Goal: Entertainment & Leisure: Browse casually

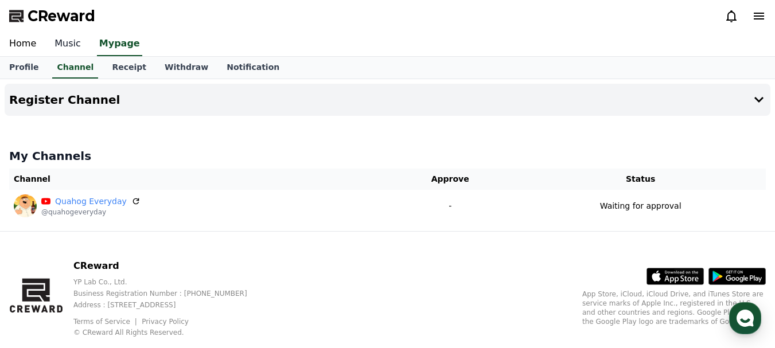
click at [60, 43] on link "Music" at bounding box center [67, 44] width 45 height 24
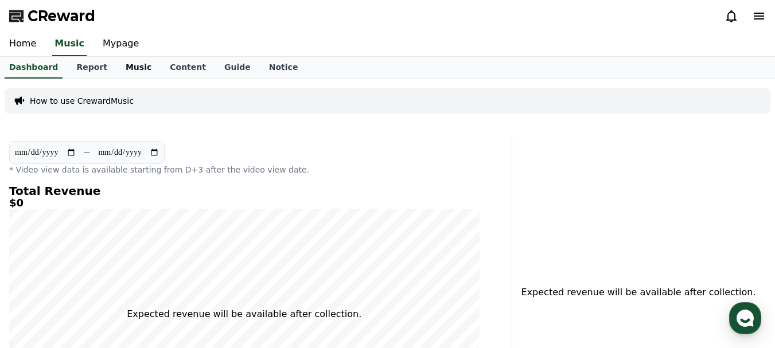
click at [122, 70] on link "Music" at bounding box center [138, 68] width 44 height 22
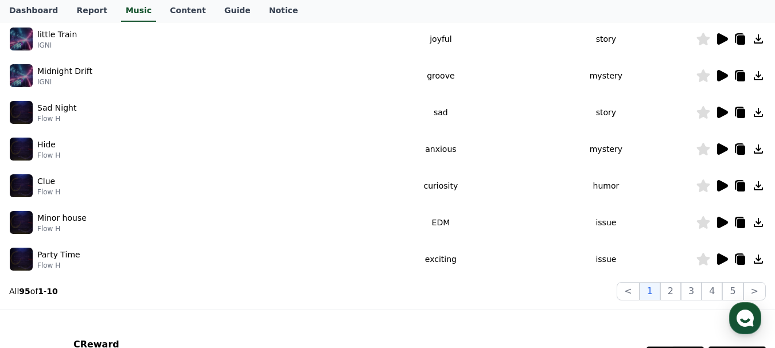
scroll to position [344, 0]
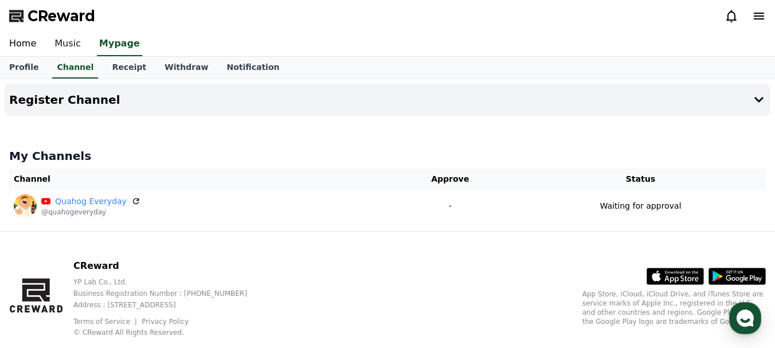
click at [60, 46] on link "Music" at bounding box center [67, 44] width 45 height 24
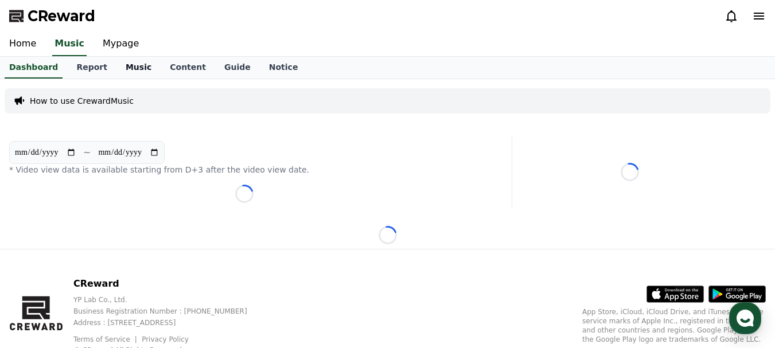
click at [128, 66] on link "Music" at bounding box center [138, 68] width 44 height 22
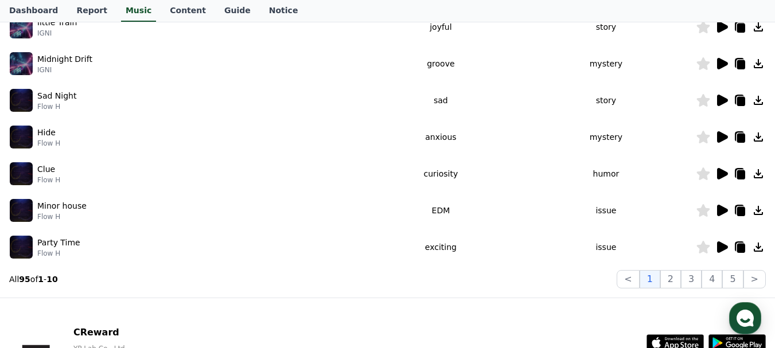
scroll to position [428, 0]
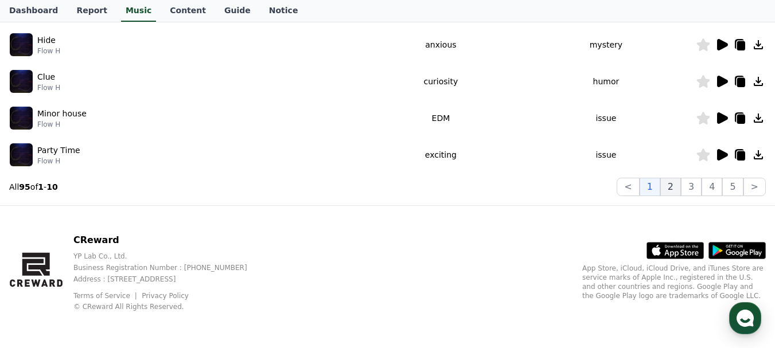
click at [677, 186] on button "2" at bounding box center [670, 187] width 21 height 18
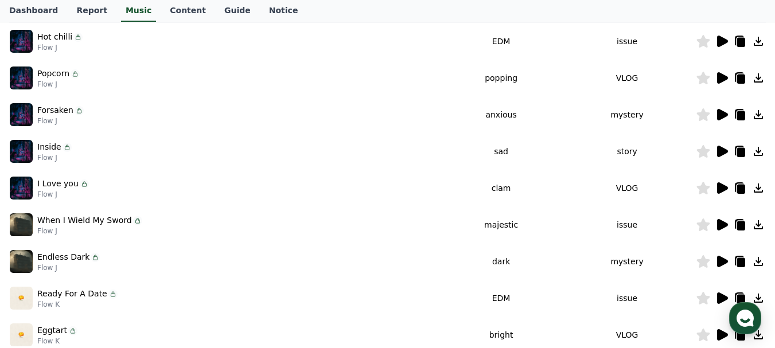
scroll to position [344, 0]
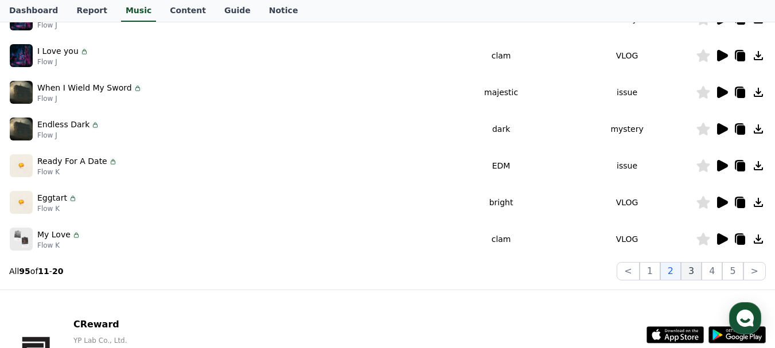
click at [693, 277] on button "3" at bounding box center [691, 271] width 21 height 18
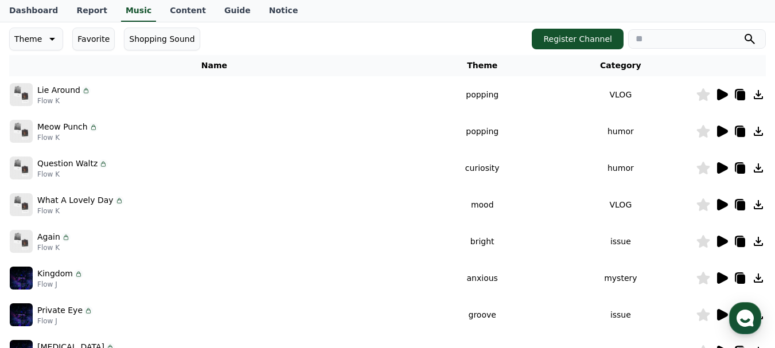
scroll to position [344, 0]
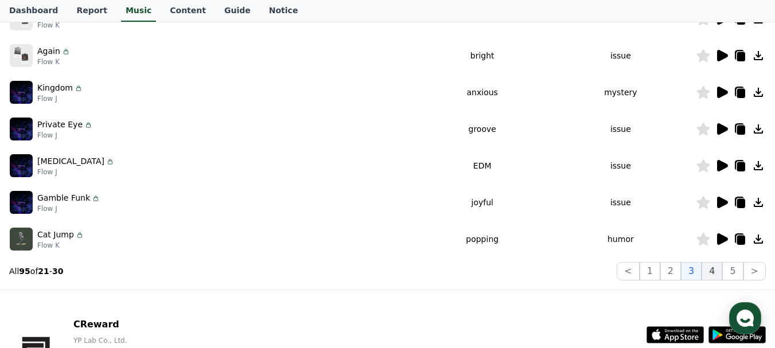
click at [713, 274] on button "4" at bounding box center [711, 271] width 21 height 18
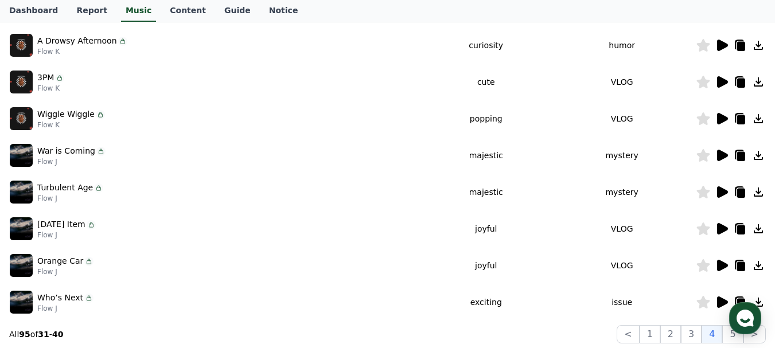
scroll to position [229, 0]
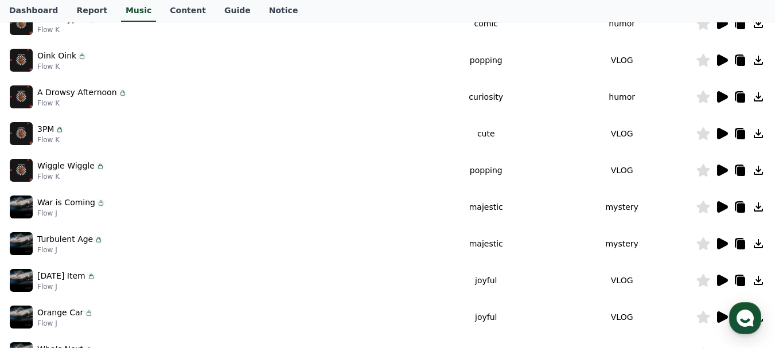
click at [721, 171] on icon at bounding box center [722, 170] width 11 height 11
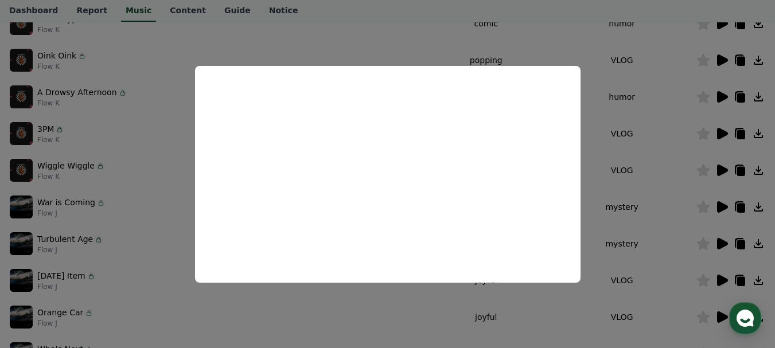
click at [674, 174] on button "close modal" at bounding box center [387, 174] width 775 height 348
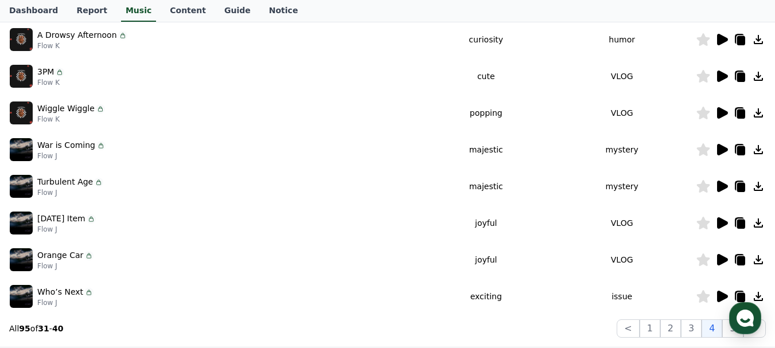
scroll to position [428, 0]
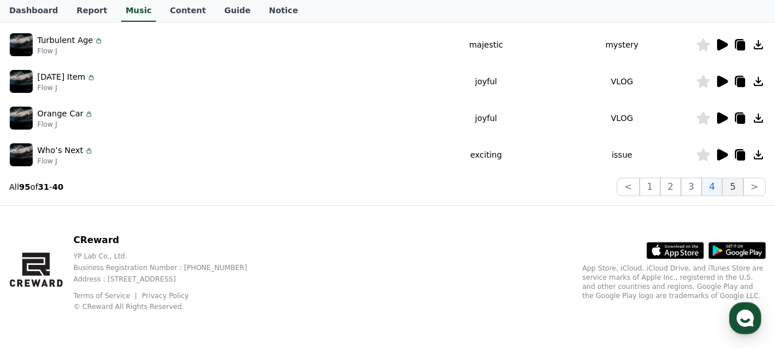
click at [734, 183] on button "5" at bounding box center [732, 187] width 21 height 18
